Goal: Task Accomplishment & Management: Use online tool/utility

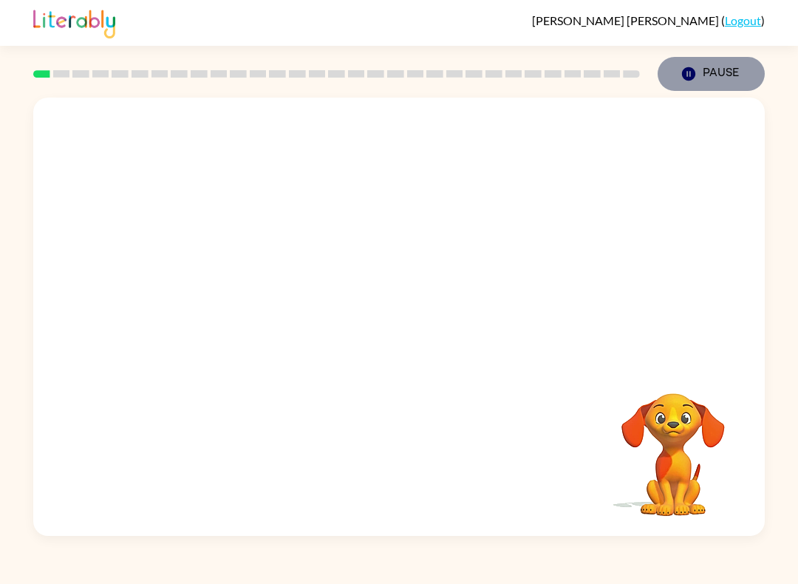
click at [709, 81] on button "Pause Pause" at bounding box center [711, 74] width 107 height 34
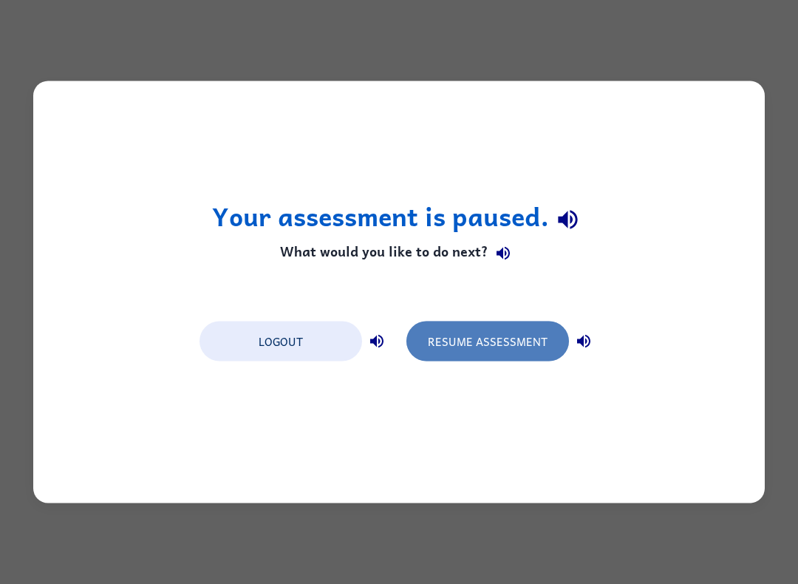
click at [530, 337] on button "Resume Assessment" at bounding box center [488, 342] width 163 height 40
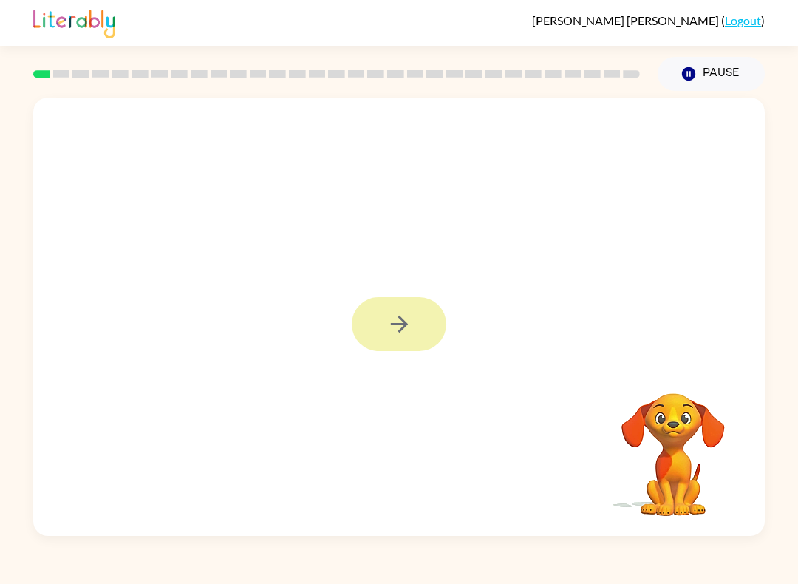
drag, startPoint x: 397, startPoint y: 317, endPoint x: 399, endPoint y: 333, distance: 15.7
click at [397, 317] on div at bounding box center [399, 324] width 95 height 54
click at [392, 336] on icon "button" at bounding box center [400, 324] width 26 height 26
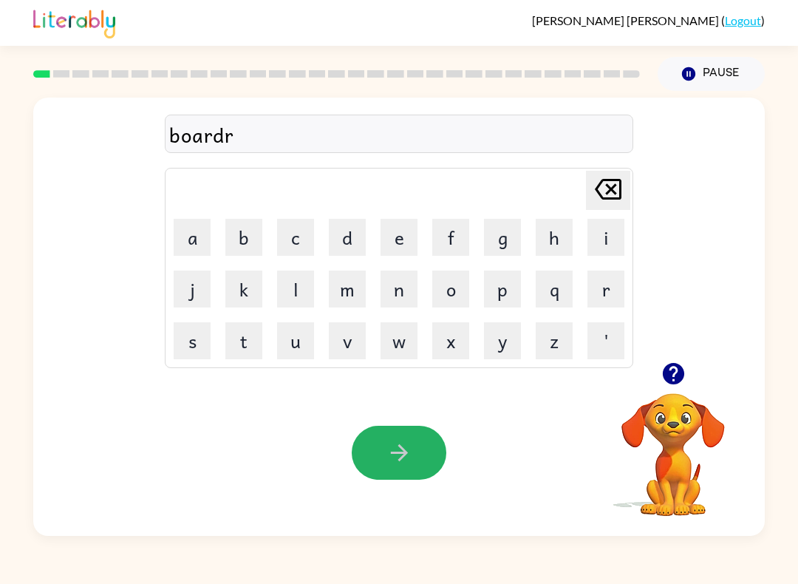
drag, startPoint x: 388, startPoint y: 449, endPoint x: 503, endPoint y: 98, distance: 369.6
click at [388, 448] on icon "button" at bounding box center [400, 453] width 26 height 26
click at [421, 427] on button "button" at bounding box center [399, 453] width 95 height 54
drag, startPoint x: 412, startPoint y: 439, endPoint x: 394, endPoint y: 420, distance: 26.7
click at [412, 438] on button "button" at bounding box center [399, 453] width 95 height 54
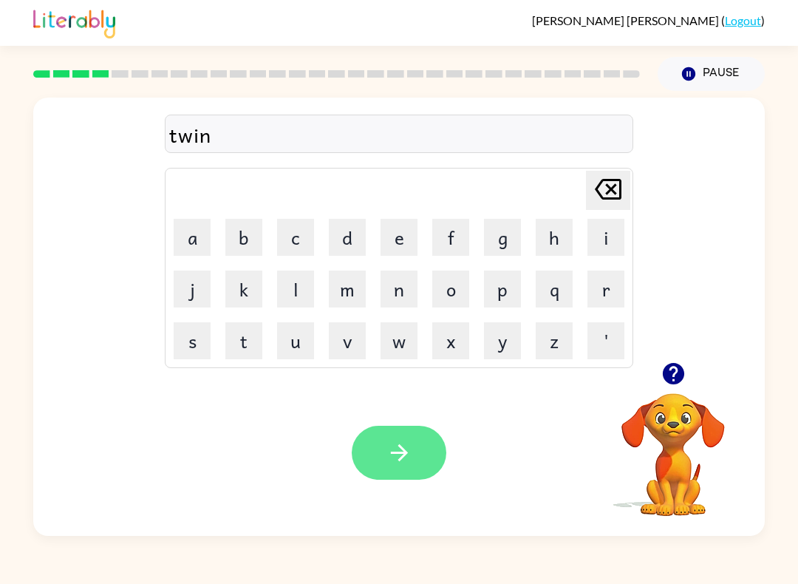
click at [398, 469] on button "button" at bounding box center [399, 453] width 95 height 54
click at [396, 466] on button "button" at bounding box center [399, 453] width 95 height 54
click at [416, 448] on button "button" at bounding box center [399, 453] width 95 height 54
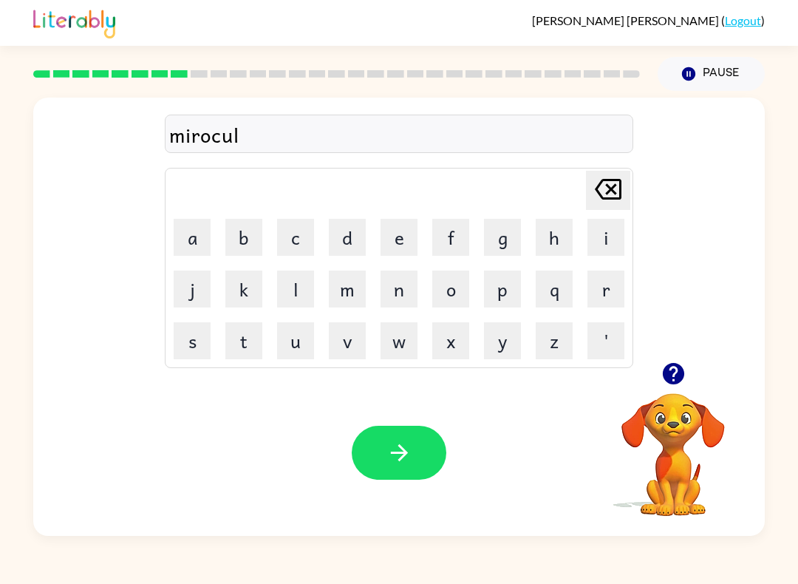
click at [378, 438] on button "button" at bounding box center [399, 453] width 95 height 54
click at [380, 448] on button "button" at bounding box center [399, 453] width 95 height 54
click at [363, 464] on button "button" at bounding box center [399, 453] width 95 height 54
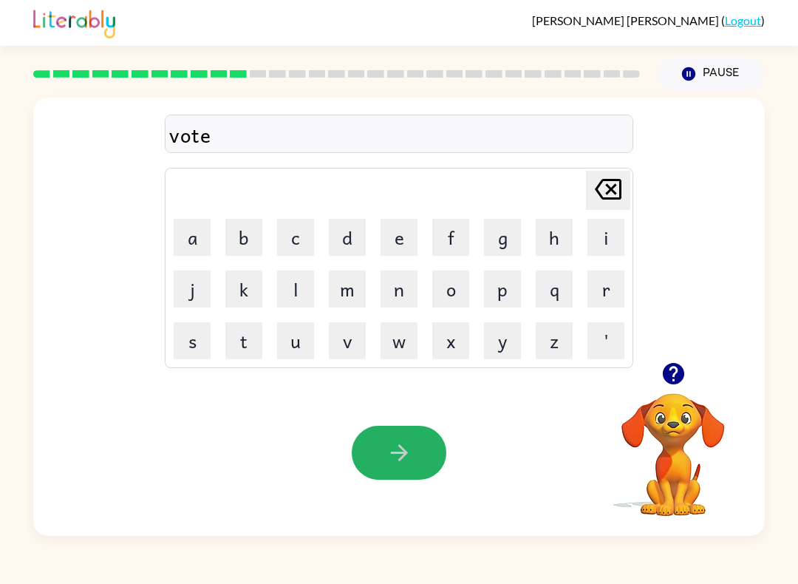
click at [379, 464] on button "button" at bounding box center [399, 453] width 95 height 54
drag, startPoint x: 418, startPoint y: 437, endPoint x: 408, endPoint y: 478, distance: 42.5
click at [416, 441] on button "button" at bounding box center [399, 453] width 95 height 54
click at [398, 450] on icon "button" at bounding box center [400, 453] width 26 height 26
click at [386, 429] on button "button" at bounding box center [399, 453] width 95 height 54
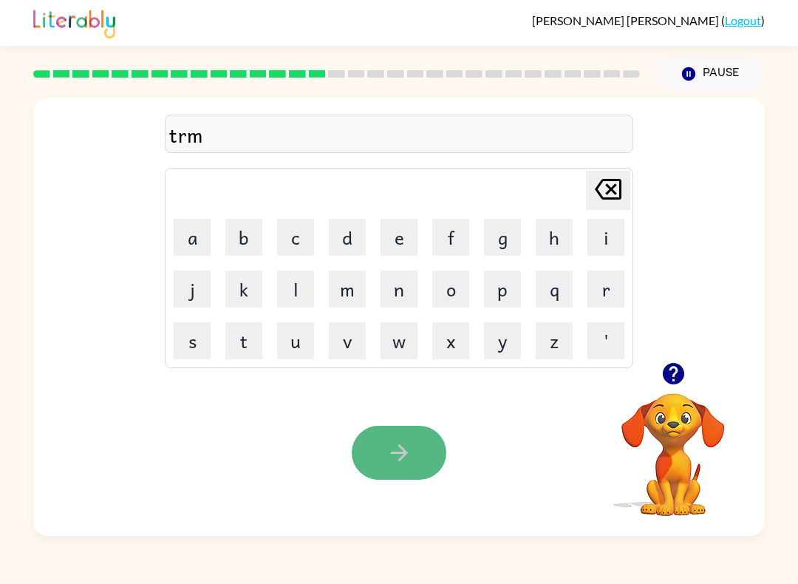
click at [434, 461] on button "button" at bounding box center [399, 453] width 95 height 54
drag, startPoint x: 416, startPoint y: 444, endPoint x: 412, endPoint y: 435, distance: 9.6
click at [415, 445] on button "button" at bounding box center [399, 453] width 95 height 54
click at [393, 475] on button "button" at bounding box center [399, 453] width 95 height 54
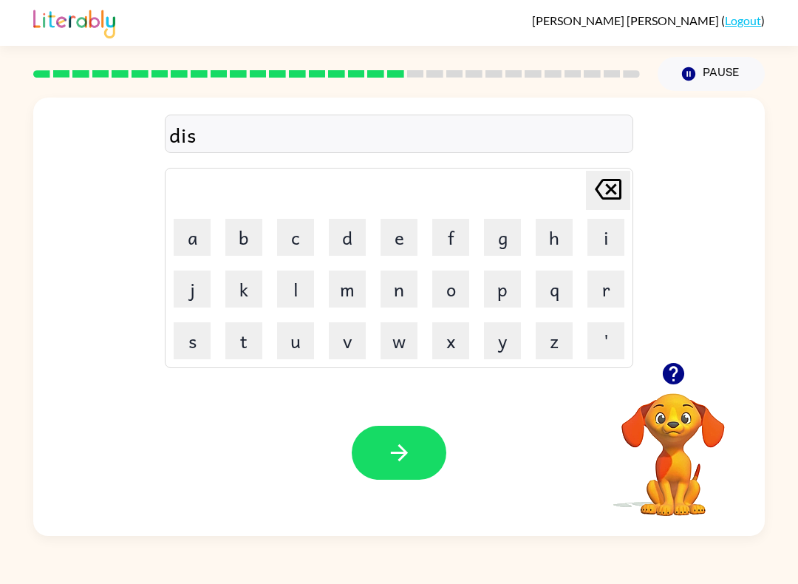
click at [702, 426] on video "Your browser must support playing .mp4 files to use Literably. Please try using…" at bounding box center [673, 444] width 148 height 148
click at [687, 421] on video "Your browser must support playing .mp4 files to use Literably. Please try using…" at bounding box center [673, 444] width 148 height 148
click at [379, 454] on button "button" at bounding box center [399, 453] width 95 height 54
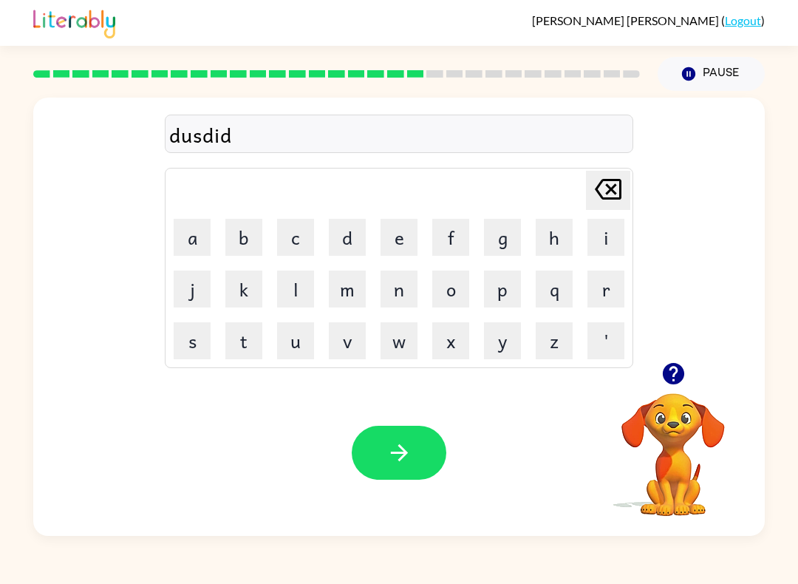
click at [427, 451] on button "button" at bounding box center [399, 453] width 95 height 54
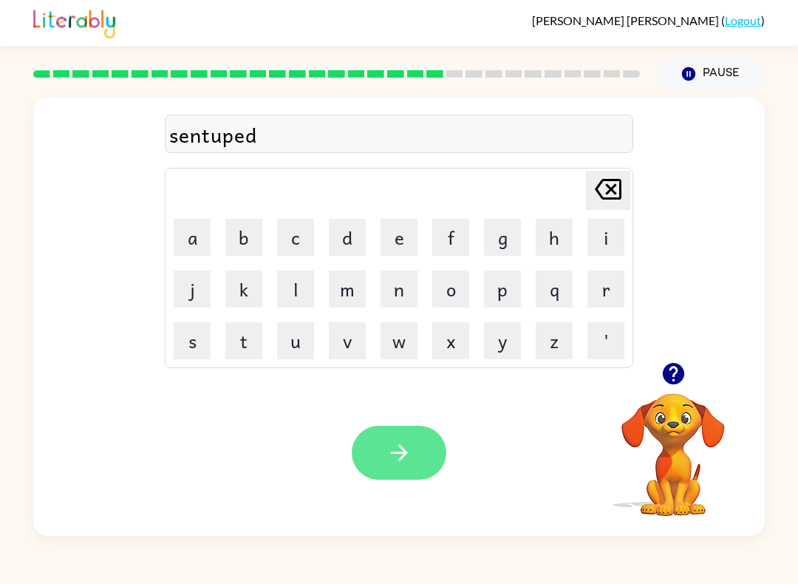
click at [394, 446] on icon "button" at bounding box center [400, 453] width 26 height 26
click at [392, 430] on button "button" at bounding box center [399, 453] width 95 height 54
click at [378, 475] on button "button" at bounding box center [399, 453] width 95 height 54
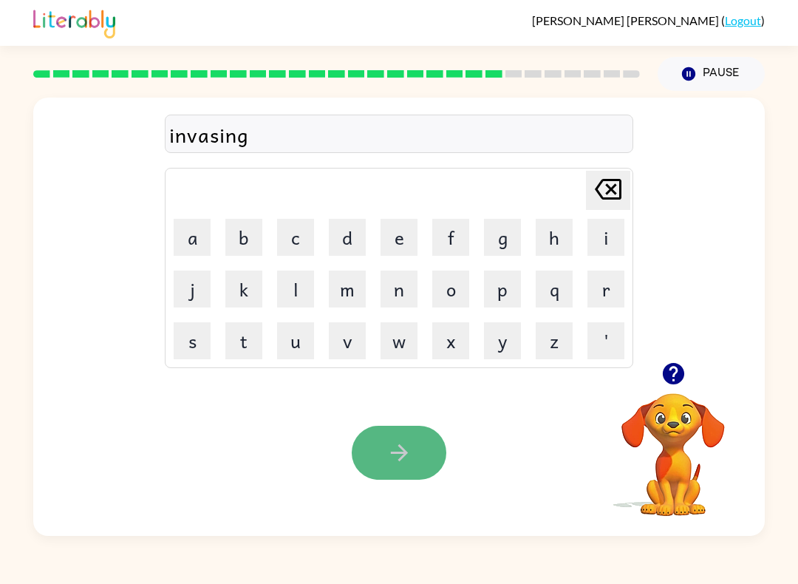
click at [375, 438] on button "button" at bounding box center [399, 453] width 95 height 54
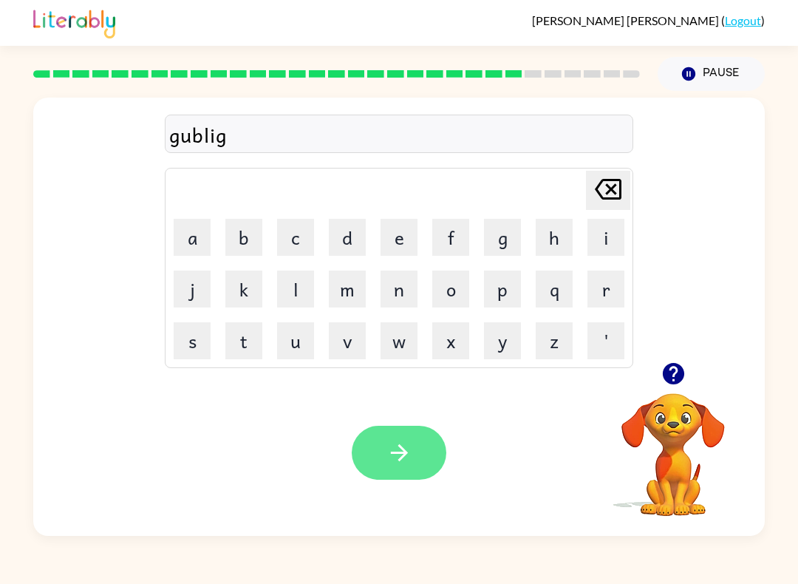
click at [406, 452] on icon "button" at bounding box center [398, 452] width 17 height 17
drag, startPoint x: 398, startPoint y: 456, endPoint x: 392, endPoint y: 441, distance: 16.4
click at [392, 445] on icon "button" at bounding box center [400, 453] width 26 height 26
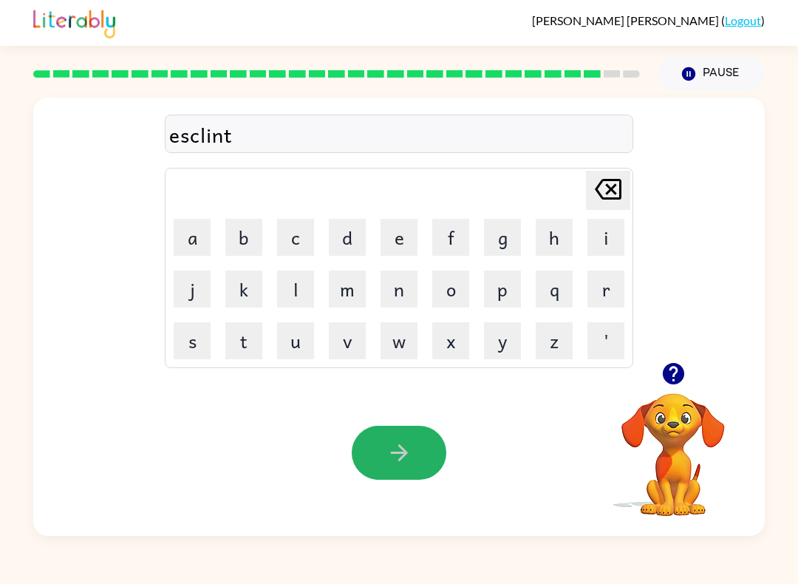
click at [407, 466] on button "button" at bounding box center [399, 453] width 95 height 54
click at [407, 435] on button "button" at bounding box center [399, 453] width 95 height 54
